Goal: Find specific fact

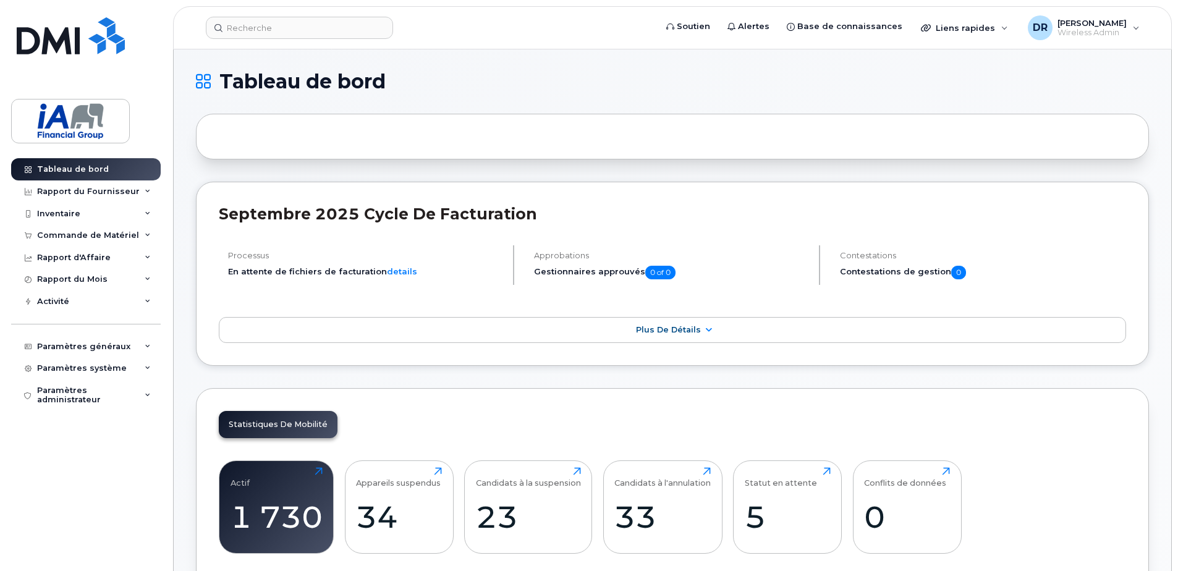
scroll to position [494, 0]
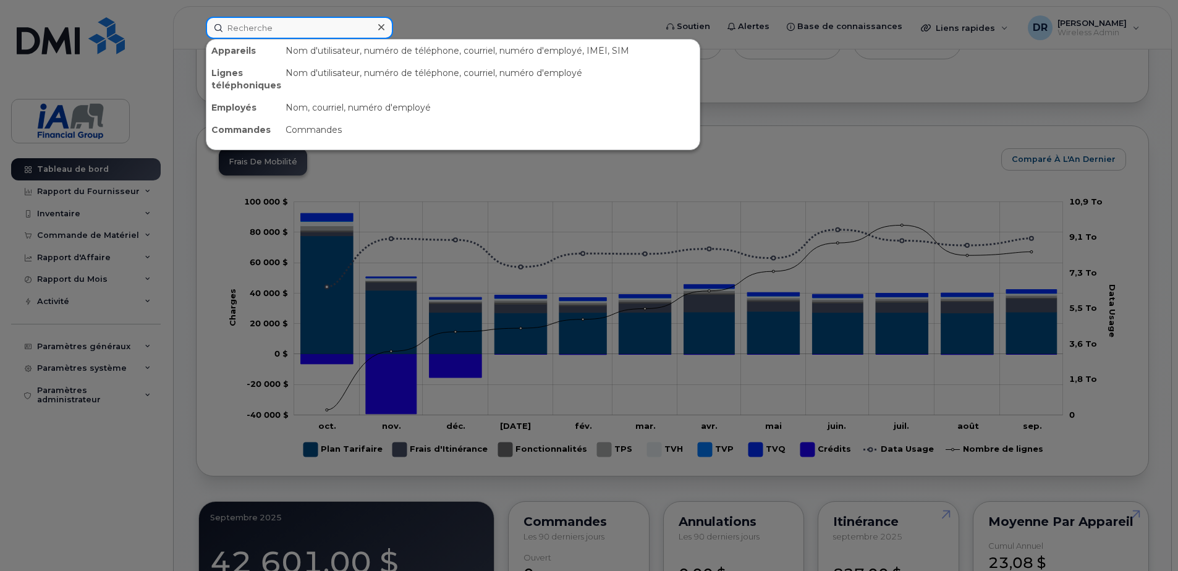
click at [276, 25] on input at bounding box center [299, 28] width 187 height 22
paste input "3673211572"
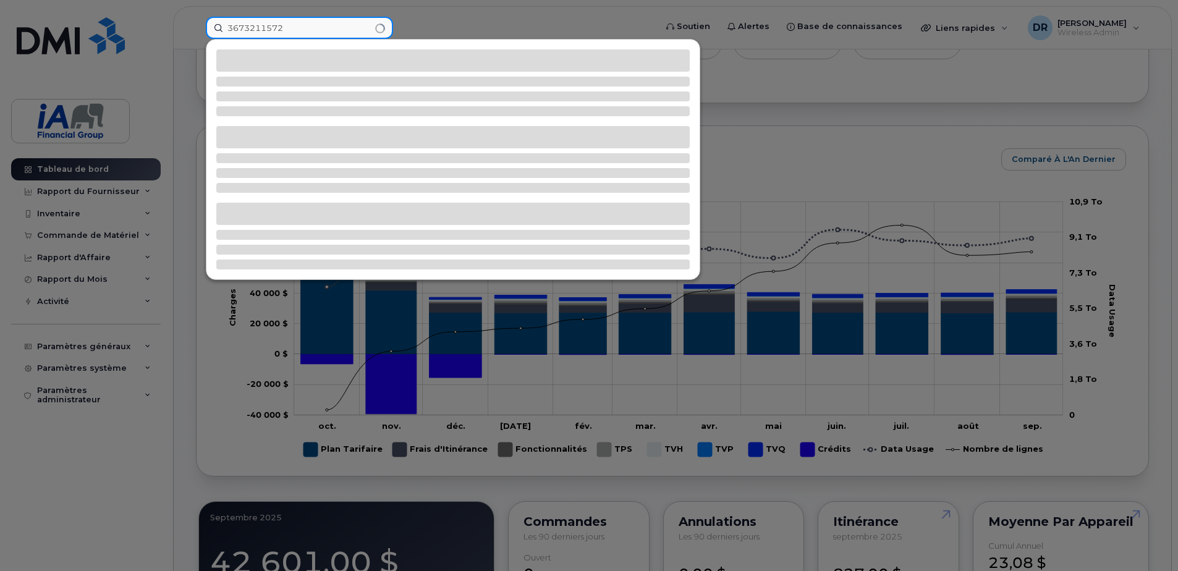
type input "3673211572"
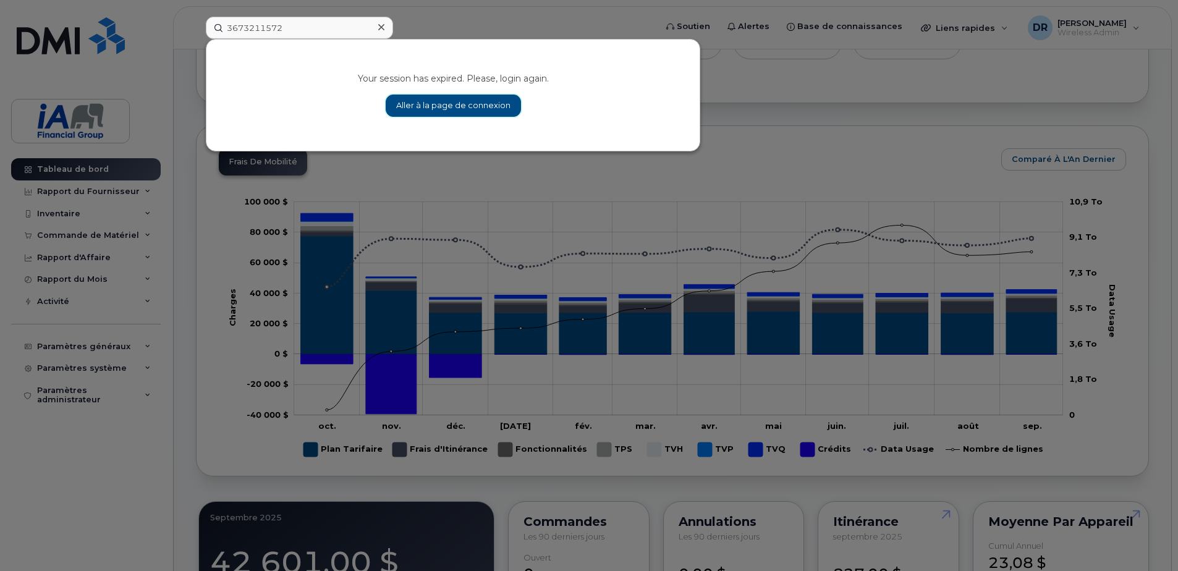
click at [454, 106] on link "Aller à la page de connexion" at bounding box center [453, 106] width 135 height 22
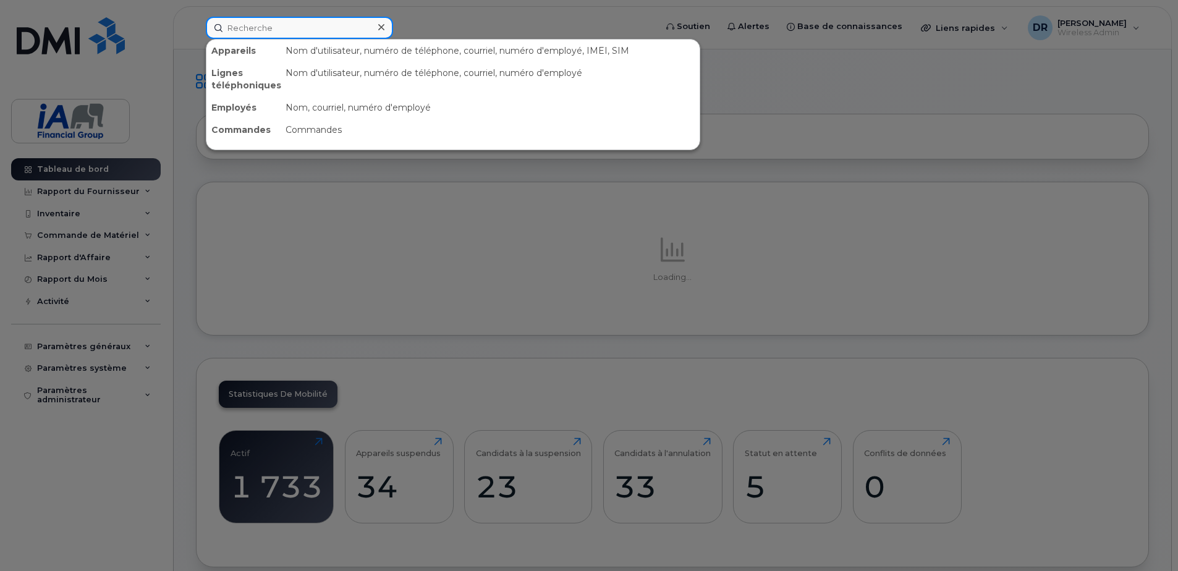
click at [243, 20] on input at bounding box center [299, 28] width 187 height 22
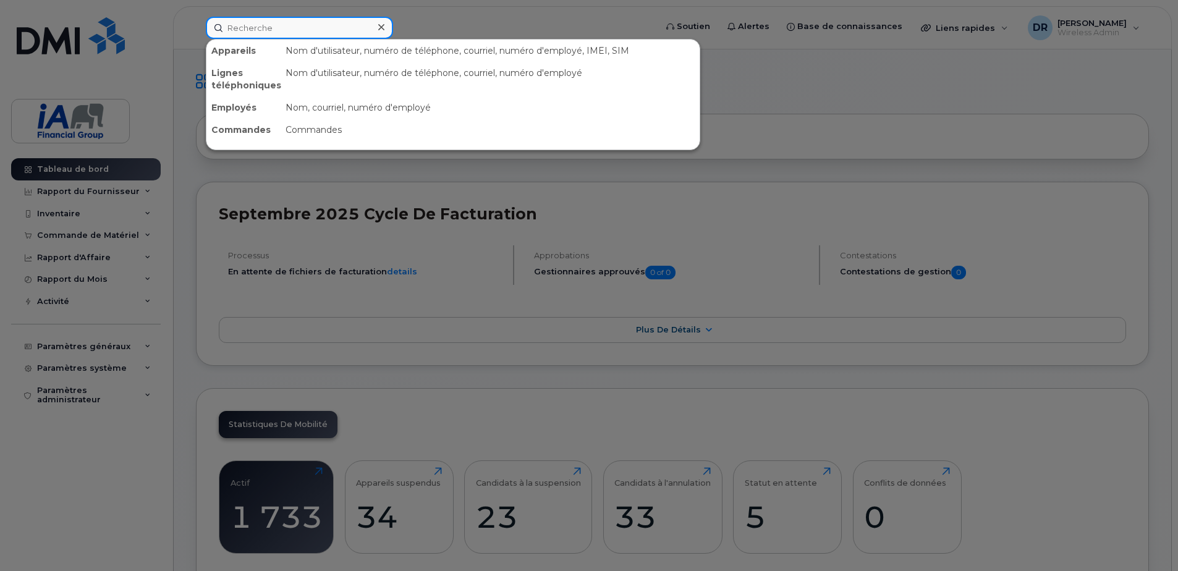
paste input "3673211572"
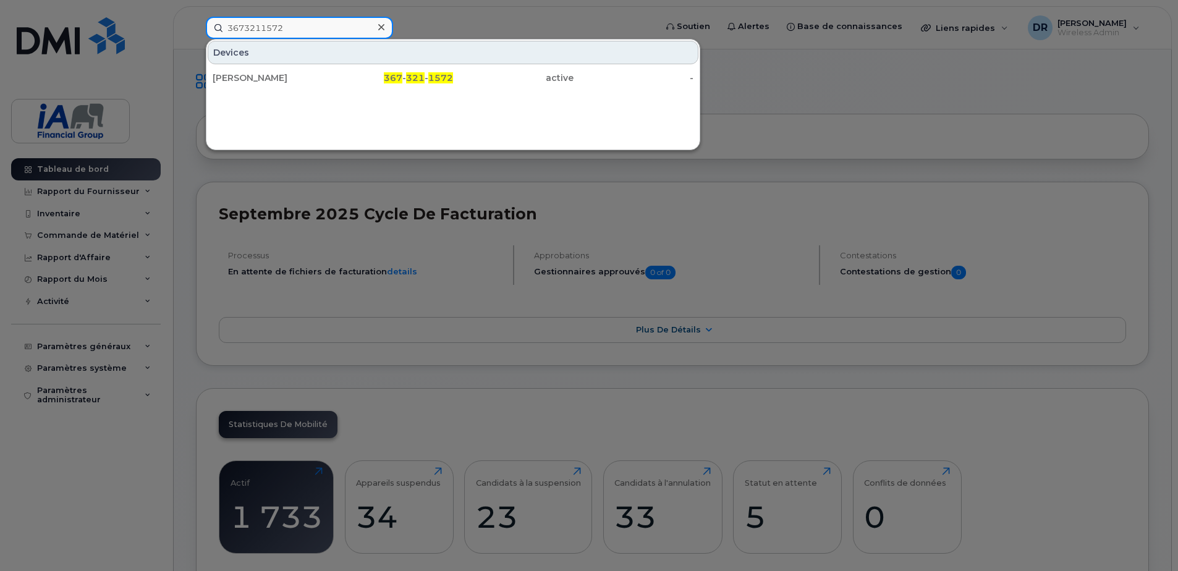
type input "3673211572"
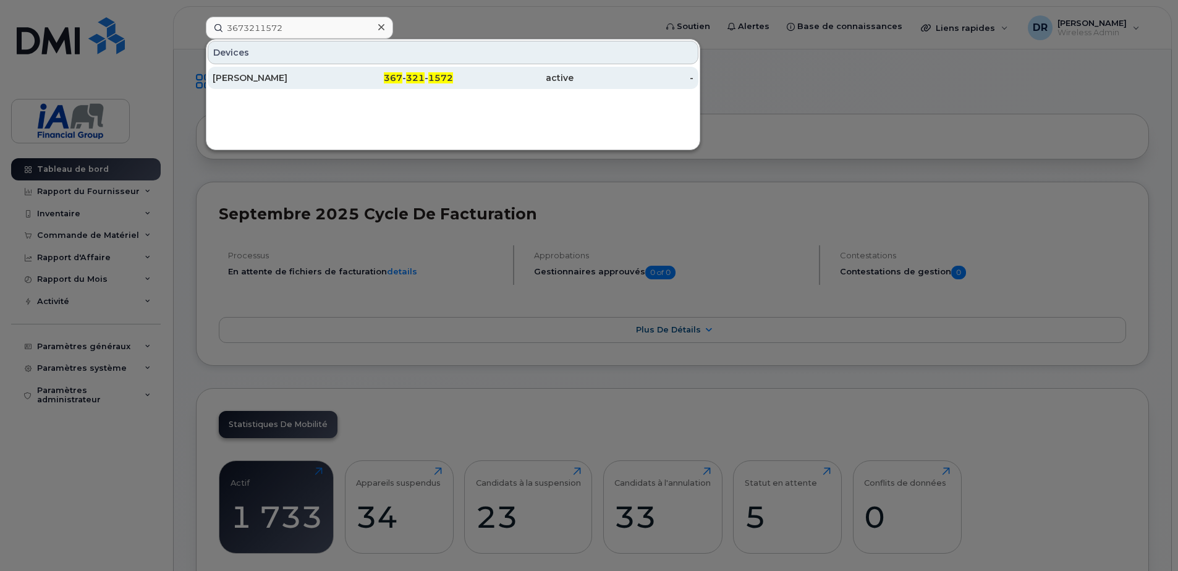
click at [300, 74] on div "émilie Hunkin" at bounding box center [273, 78] width 120 height 12
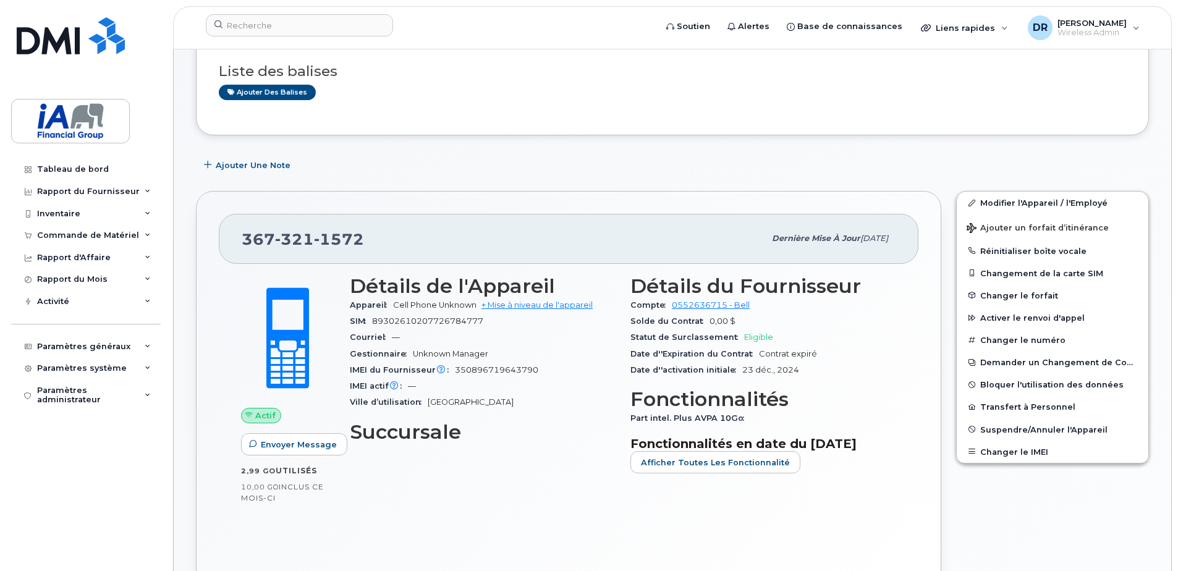
scroll to position [124, 0]
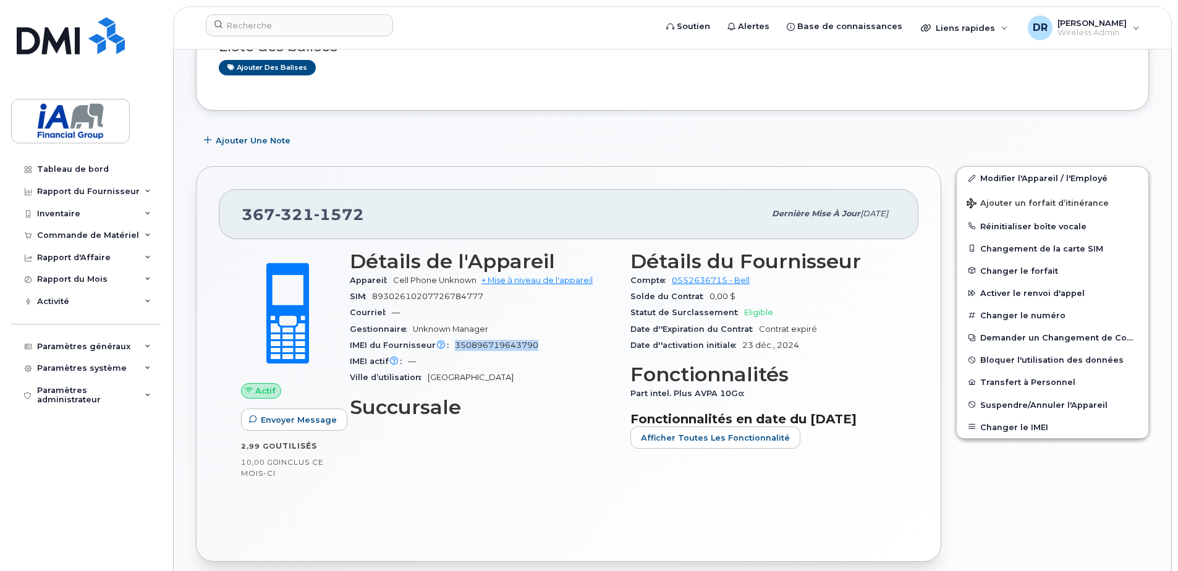
drag, startPoint x: 454, startPoint y: 347, endPoint x: 535, endPoint y: 346, distance: 80.9
click at [535, 346] on span "350896719643790" at bounding box center [496, 344] width 83 height 9
copy span "350896719643790"
